Goal: Navigation & Orientation: Find specific page/section

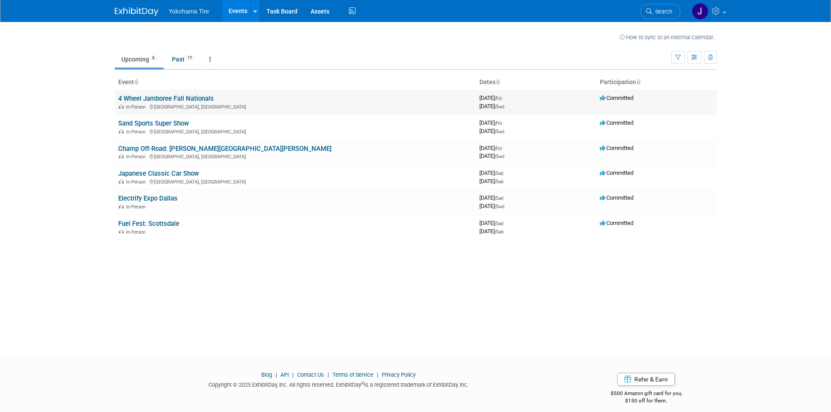
click at [158, 96] on link "4 Wheel Jamboree Fall Nationals" at bounding box center [166, 99] width 96 height 8
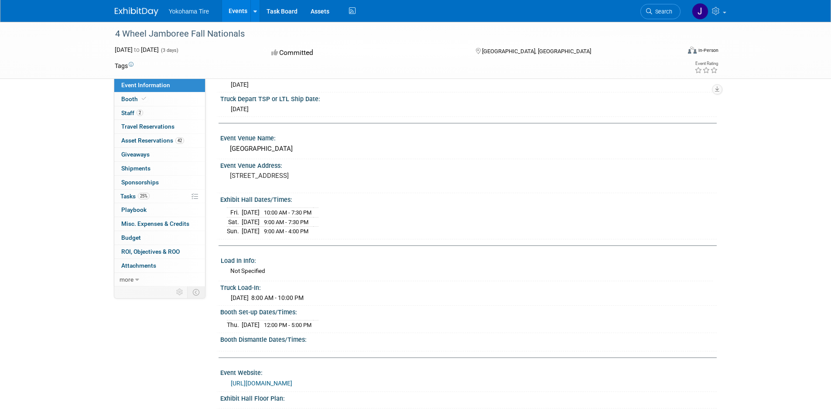
scroll to position [131, 0]
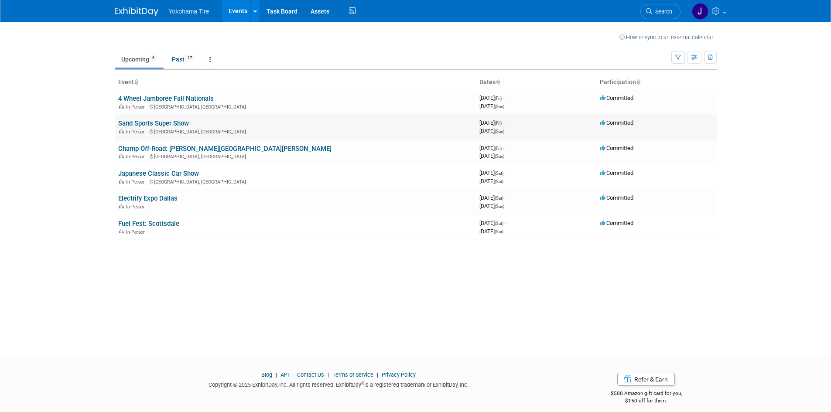
click at [161, 126] on link "Sand Sports Super Show" at bounding box center [153, 124] width 71 height 8
click at [150, 148] on link "Champ Off-Road: [PERSON_NAME][GEOGRAPHIC_DATA][PERSON_NAME]" at bounding box center [224, 149] width 213 height 8
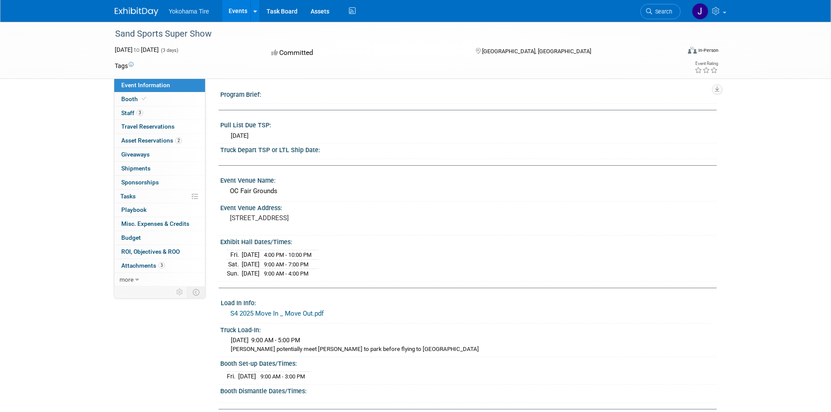
click at [301, 311] on link "S4 2025 Move In _ Move Out.pdf" at bounding box center [276, 314] width 93 height 8
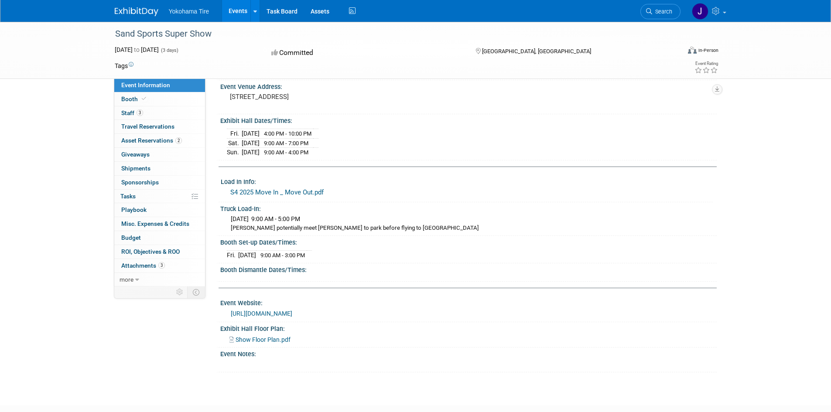
scroll to position [131, 0]
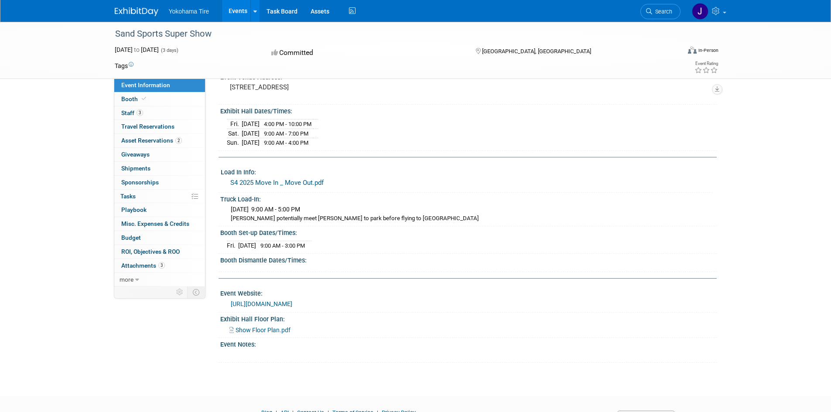
click at [272, 331] on span "Show Floor Plan.pdf" at bounding box center [263, 330] width 55 height 7
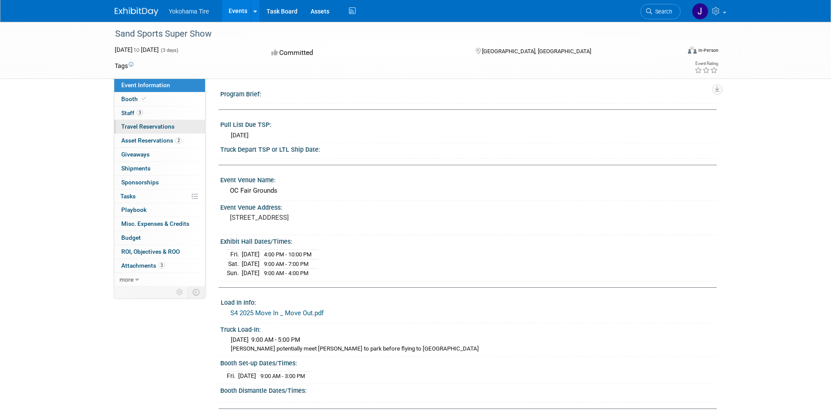
scroll to position [0, 0]
click at [128, 110] on span "Staff 3" at bounding box center [132, 112] width 22 height 7
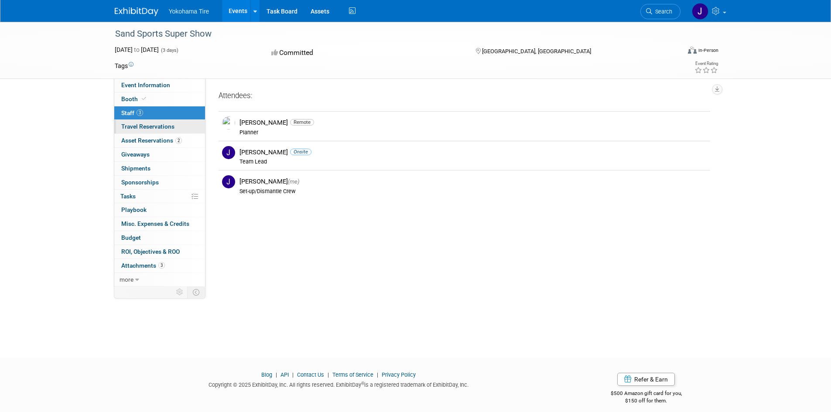
click at [130, 127] on span "Travel Reservations 0" at bounding box center [147, 126] width 53 height 7
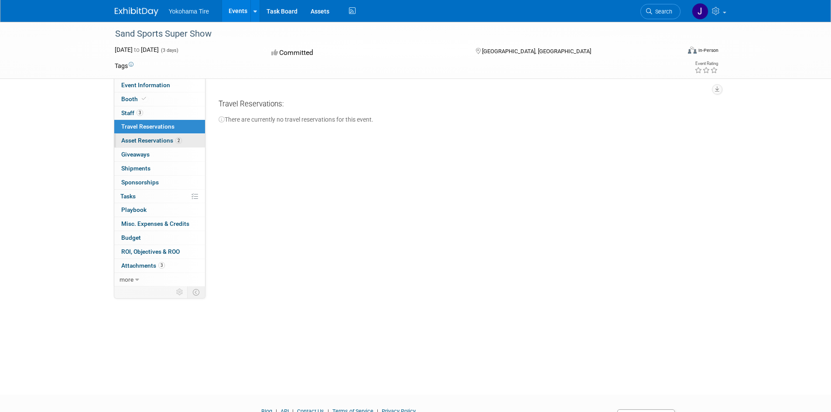
click at [135, 137] on span "Asset Reservations 2" at bounding box center [151, 140] width 61 height 7
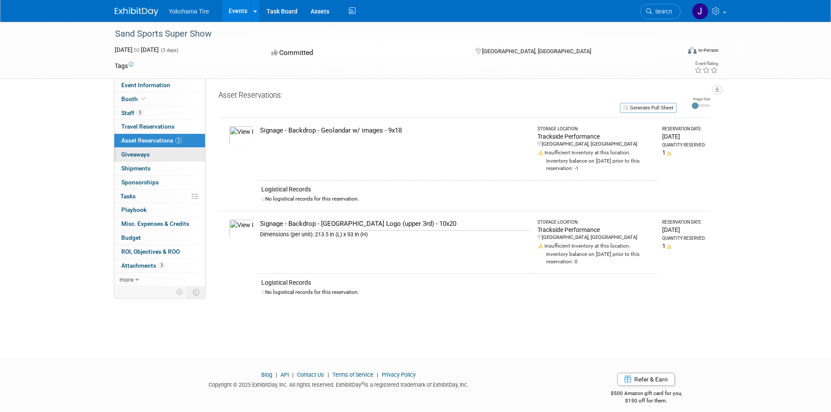
click at [141, 151] on span "Giveaways 0" at bounding box center [135, 154] width 28 height 7
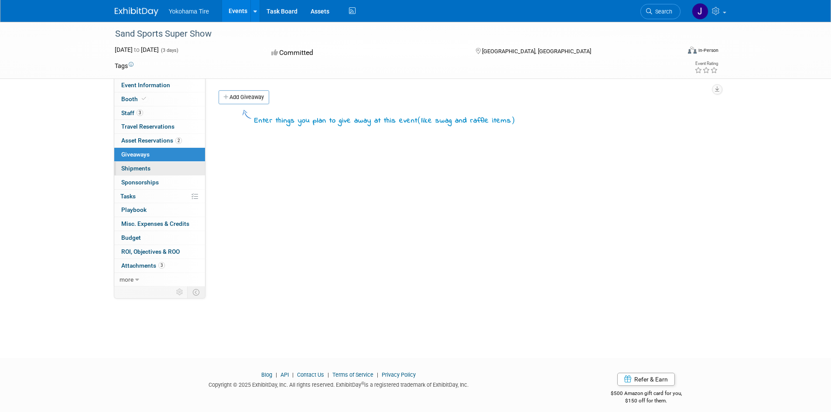
click at [143, 165] on span "Shipments 0" at bounding box center [135, 168] width 29 height 7
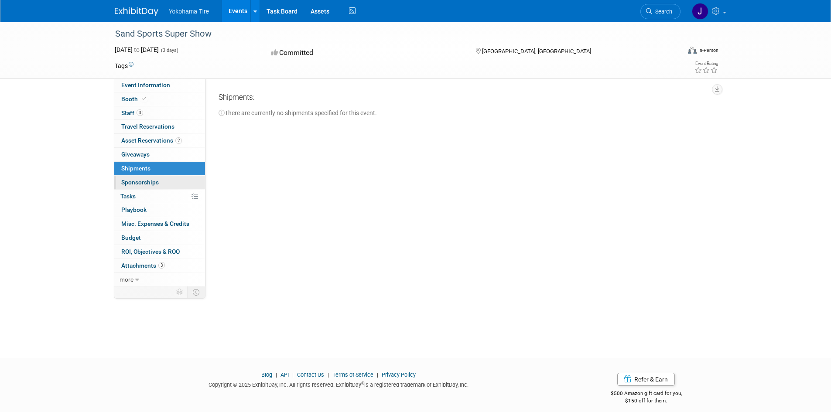
click at [147, 179] on span "Sponsorships 0" at bounding box center [140, 182] width 38 height 7
click at [146, 195] on link "0% Tasks 0%" at bounding box center [159, 197] width 91 height 14
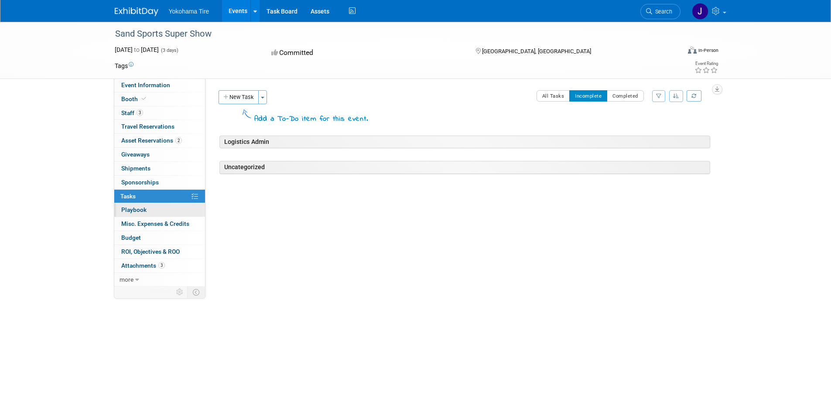
click at [145, 212] on span "Playbook 0" at bounding box center [133, 209] width 25 height 7
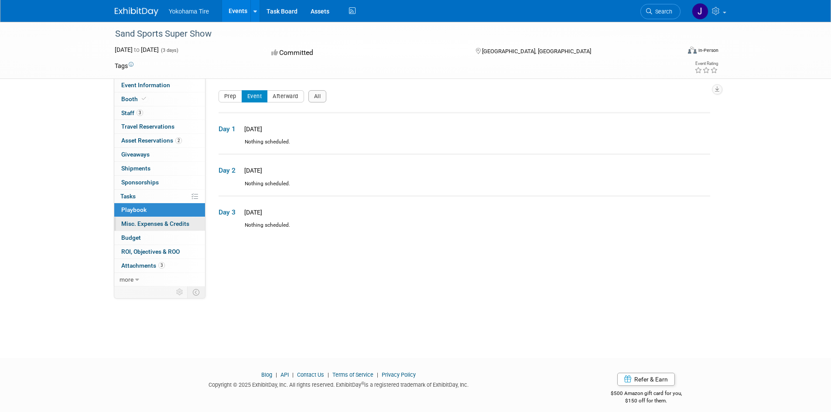
click at [145, 221] on span "Misc. Expenses & Credits 0" at bounding box center [155, 223] width 68 height 7
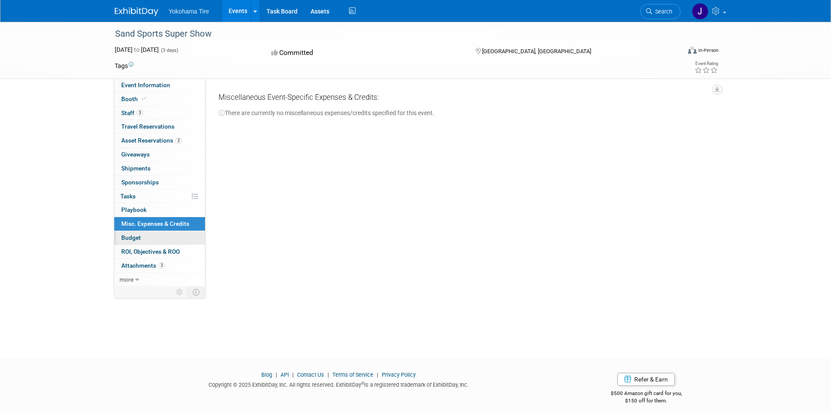
click at [146, 240] on link "Budget" at bounding box center [159, 238] width 91 height 14
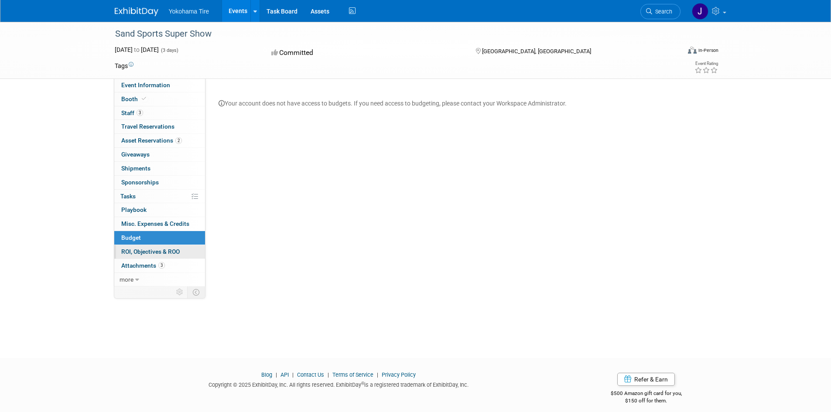
click at [146, 253] on span "ROI, Objectives & ROO 0" at bounding box center [150, 251] width 58 height 7
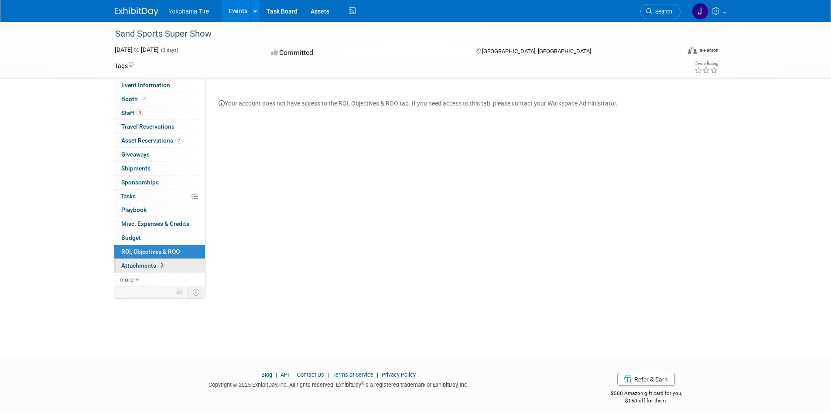
click at [146, 263] on span "Attachments 3" at bounding box center [143, 265] width 44 height 7
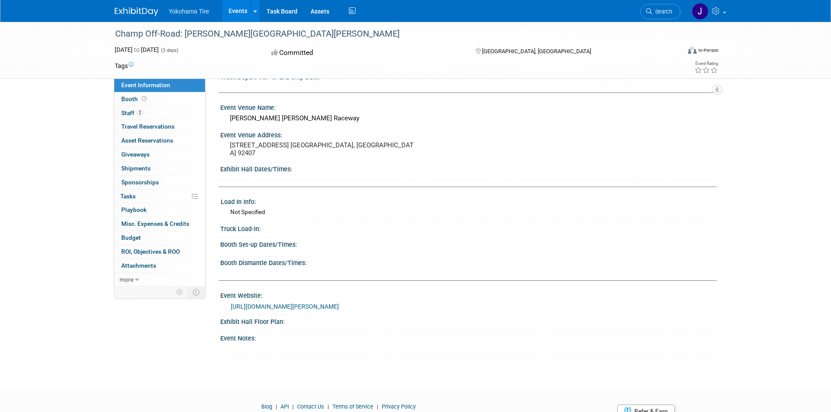
scroll to position [103, 0]
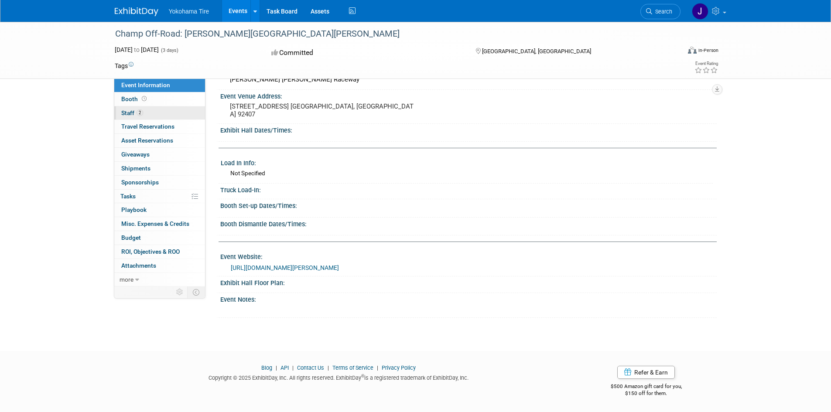
click at [125, 112] on span "Staff 2" at bounding box center [132, 112] width 22 height 7
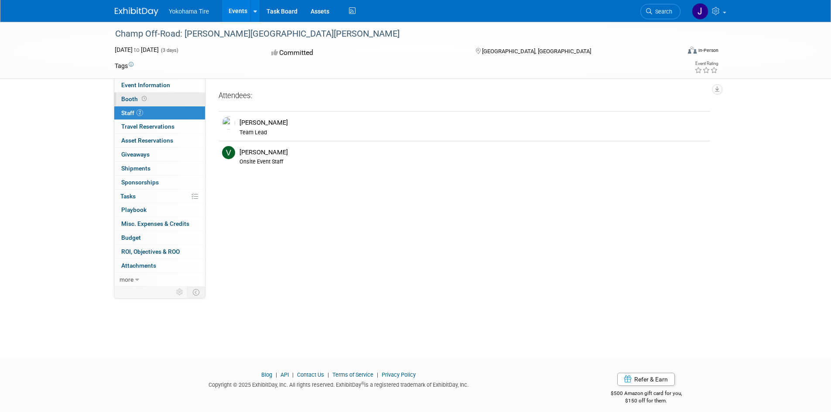
click at [142, 99] on icon at bounding box center [144, 98] width 5 height 5
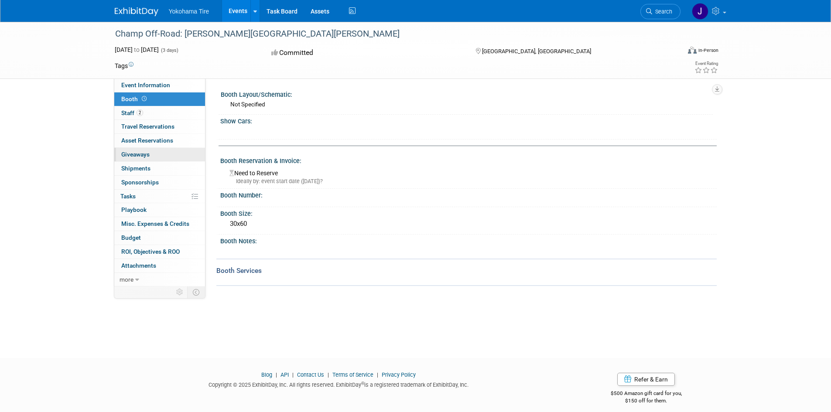
click at [131, 154] on span "Giveaways 0" at bounding box center [135, 154] width 28 height 7
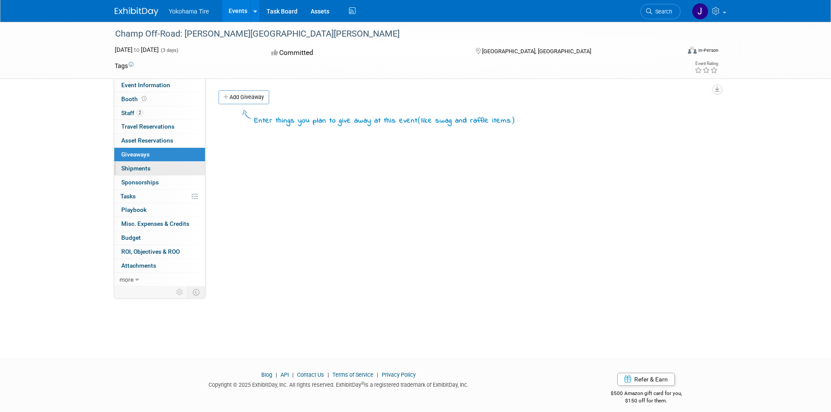
click at [135, 172] on link "0 Shipments 0" at bounding box center [159, 169] width 91 height 14
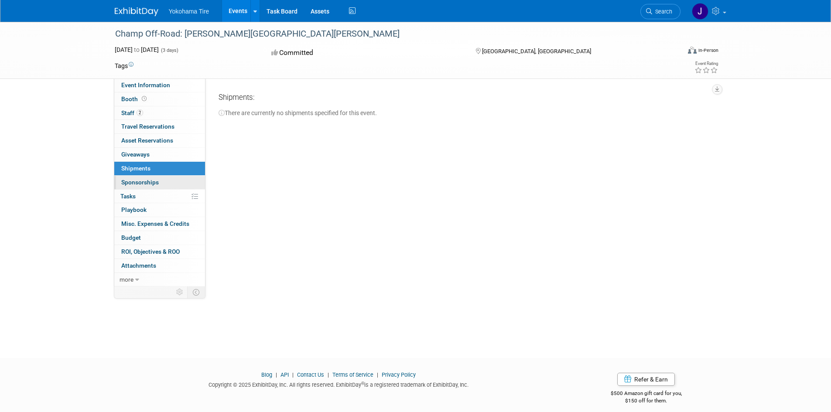
click at [137, 181] on span "Sponsorships 0" at bounding box center [140, 182] width 38 height 7
click at [137, 193] on link "0% Tasks 0%" at bounding box center [159, 197] width 91 height 14
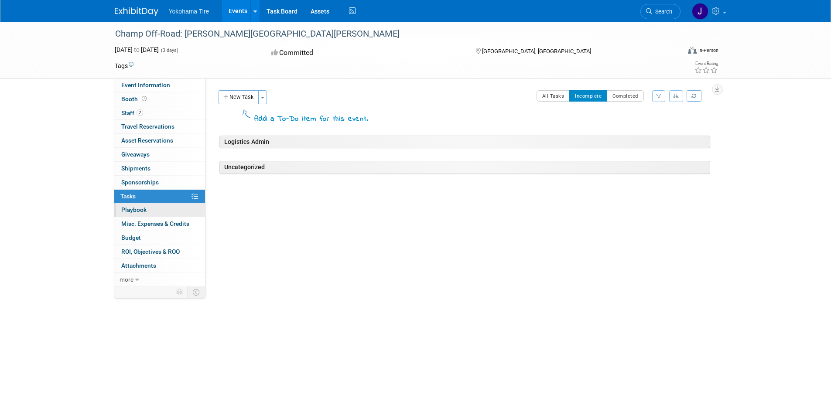
click at [139, 209] on span "Playbook 0" at bounding box center [133, 209] width 25 height 7
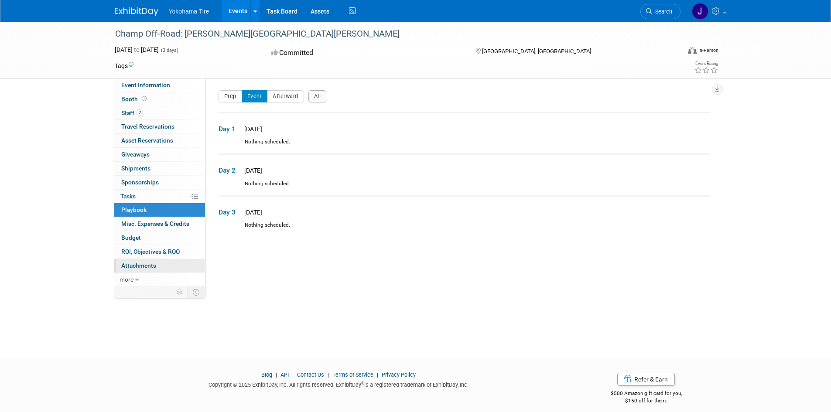
click at [131, 260] on link "0 Attachments 0" at bounding box center [159, 266] width 91 height 14
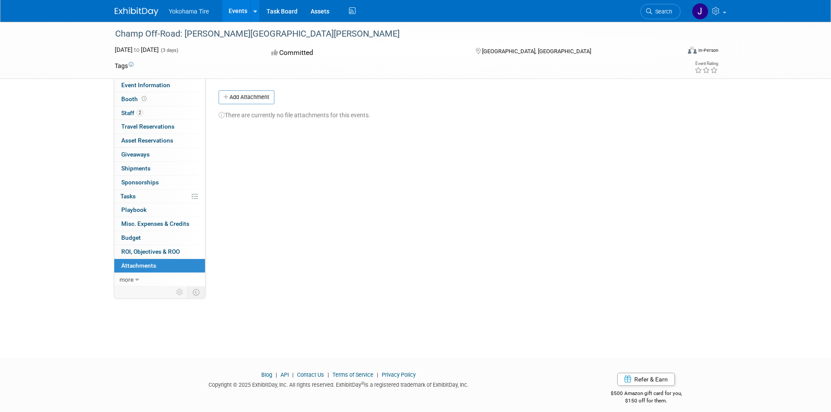
click at [193, 12] on span "Yokohama Tire" at bounding box center [189, 11] width 41 height 7
click at [244, 12] on link "Events" at bounding box center [238, 11] width 32 height 22
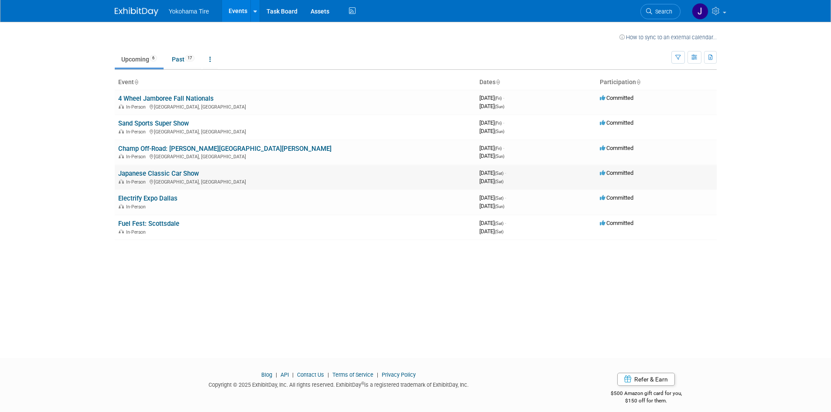
click at [152, 174] on link "Japanese Classic Car Show" at bounding box center [158, 174] width 81 height 8
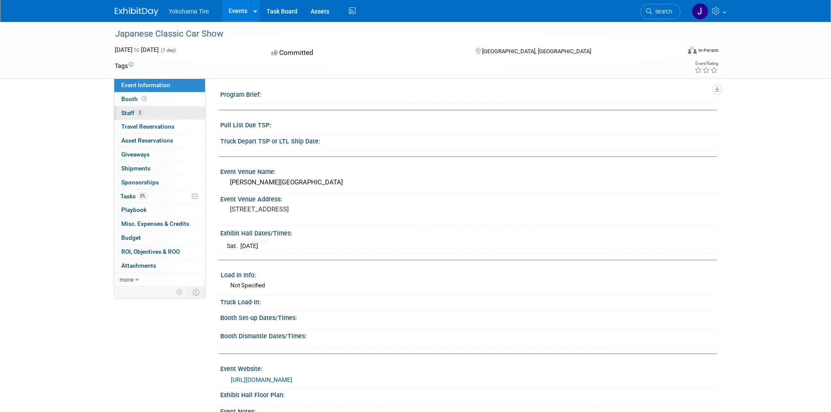
click at [134, 112] on span "Staff 3" at bounding box center [132, 112] width 22 height 7
